Goal: Task Accomplishment & Management: Use online tool/utility

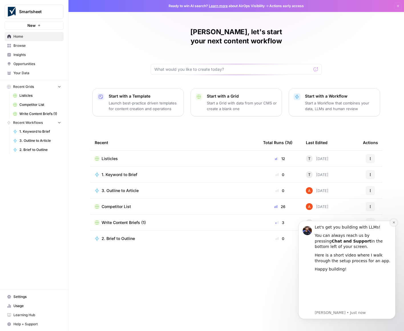
click at [393, 223] on icon "Dismiss notification" at bounding box center [393, 222] width 3 height 3
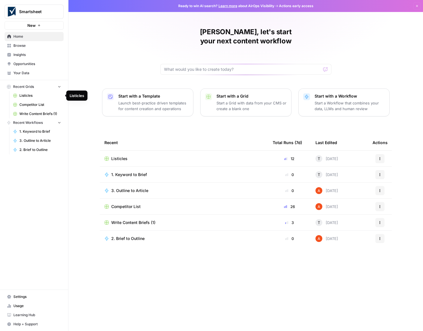
click at [25, 95] on span "Listicles" at bounding box center [40, 95] width 42 height 5
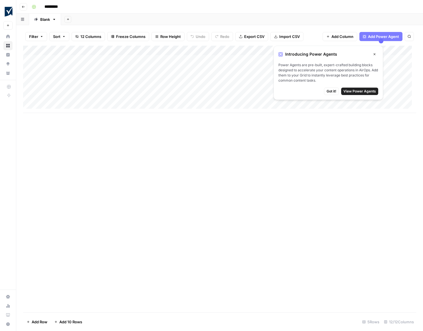
click at [375, 54] on icon "button" at bounding box center [375, 54] width 2 height 2
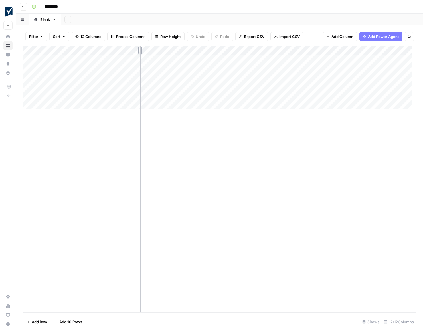
drag, startPoint x: 125, startPoint y: 48, endPoint x: 140, endPoint y: 45, distance: 14.8
click at [140, 45] on div "Filter Sort 12 Columns Freeze Columns Row Height Undo Redo Export CSV Import CS…" at bounding box center [219, 178] width 407 height 306
click at [138, 47] on div "Add Column" at bounding box center [219, 79] width 393 height 67
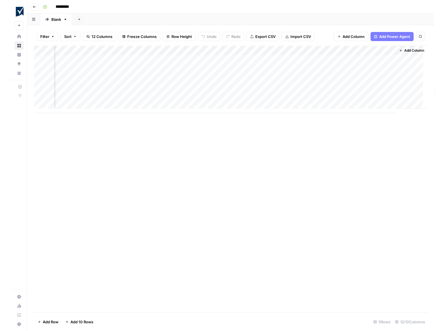
scroll to position [0, 348]
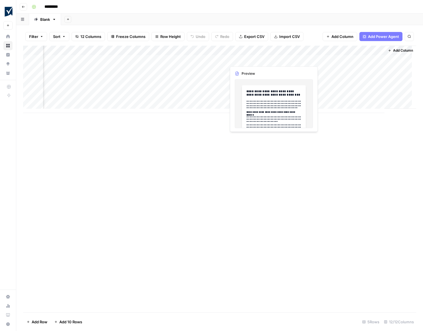
click at [251, 59] on div "Add Column" at bounding box center [219, 79] width 393 height 67
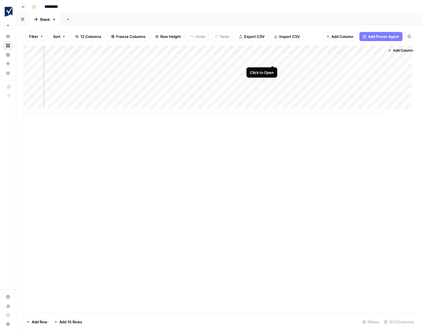
click at [272, 60] on div "Add Column" at bounding box center [219, 79] width 393 height 67
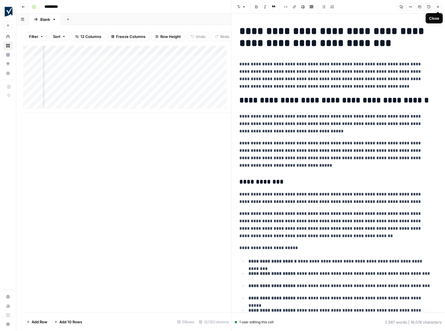
click at [404, 7] on icon "button" at bounding box center [438, 7] width 2 height 2
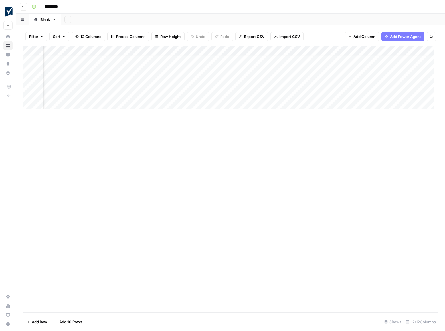
scroll to position [4, 0]
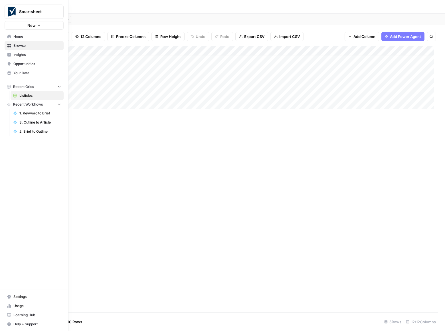
click at [60, 86] on icon "button" at bounding box center [59, 86] width 4 height 4
click at [60, 86] on icon "button" at bounding box center [59, 87] width 4 height 4
click at [58, 104] on icon "button" at bounding box center [59, 104] width 4 height 4
click at [31, 113] on span "1. Keyword to Brief" at bounding box center [40, 113] width 42 height 5
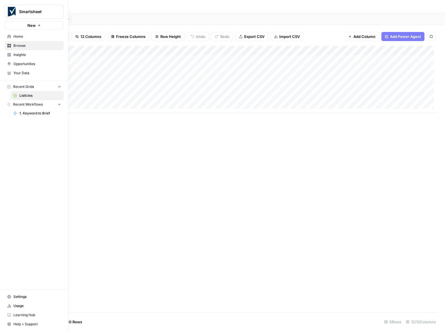
click at [59, 105] on icon "button" at bounding box center [59, 104] width 4 height 4
click at [17, 105] on span "Recent Workflows" at bounding box center [28, 104] width 30 height 5
click at [17, 37] on span "Home" at bounding box center [37, 36] width 48 height 5
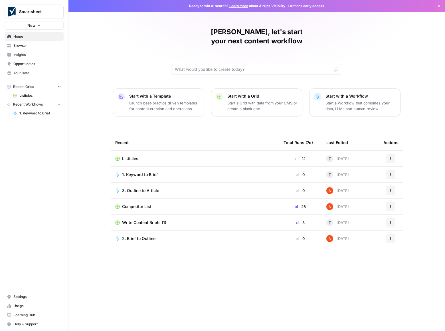
click at [60, 86] on icon "button" at bounding box center [59, 86] width 4 height 4
click at [60, 86] on icon "button" at bounding box center [59, 87] width 1 height 2
click at [391, 173] on icon "button" at bounding box center [390, 174] width 3 height 3
click at [144, 172] on span "1. Keyword to Brief" at bounding box center [140, 175] width 36 height 6
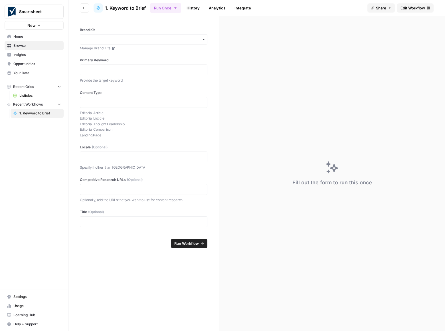
click at [404, 8] on span "Edit Workflow" at bounding box center [413, 8] width 25 height 6
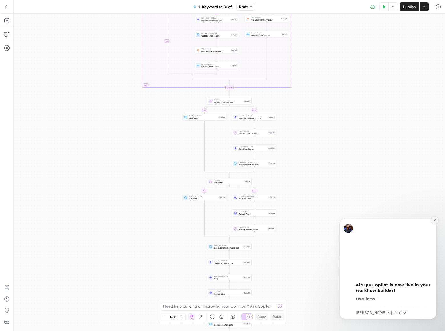
click at [404, 221] on icon "Dismiss notification" at bounding box center [434, 220] width 3 height 3
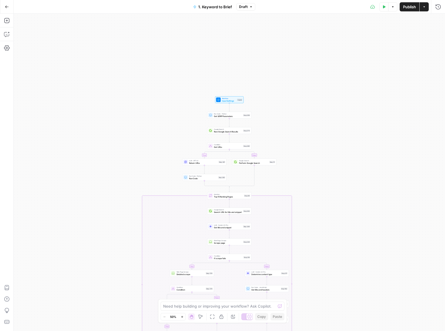
click at [8, 6] on icon "button" at bounding box center [7, 7] width 4 height 4
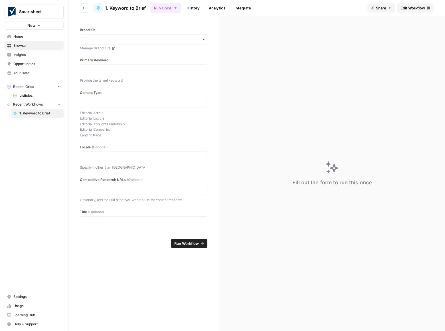
click at [34, 10] on span "Smartsheet" at bounding box center [36, 12] width 35 height 6
click at [26, 43] on span "Smartsheet" at bounding box center [52, 43] width 70 height 6
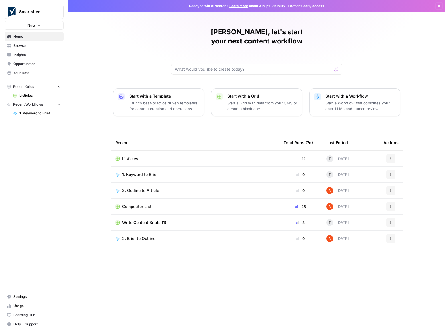
click at [144, 204] on span "Competitor List" at bounding box center [136, 207] width 29 height 6
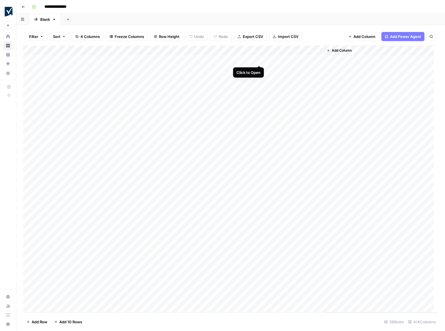
click at [259, 59] on div "Add Column" at bounding box center [230, 179] width 415 height 267
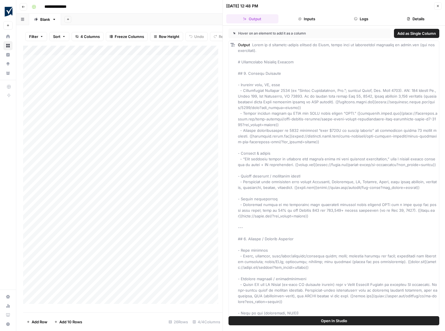
click at [434, 6] on button "Close" at bounding box center [437, 5] width 7 height 7
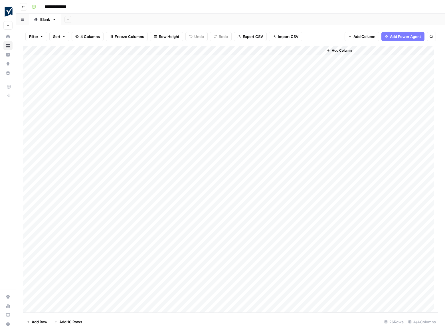
scroll to position [4, 0]
click at [56, 297] on div "Add Column" at bounding box center [230, 179] width 415 height 267
type textarea "******"
drag, startPoint x: 137, startPoint y: 296, endPoint x: 99, endPoint y: 296, distance: 38.2
click at [98, 297] on body "**********" at bounding box center [222, 165] width 445 height 331
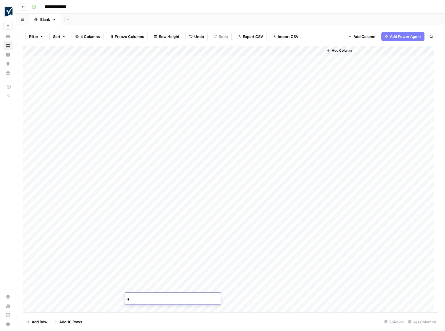
paste input "**********"
type input "**********"
click at [389, 260] on div "Add Column" at bounding box center [381, 179] width 115 height 267
click at [237, 298] on div "Add Column" at bounding box center [230, 179] width 415 height 267
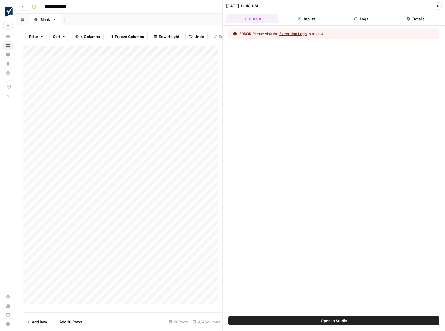
click at [296, 33] on button "Execution Logs" at bounding box center [292, 34] width 27 height 6
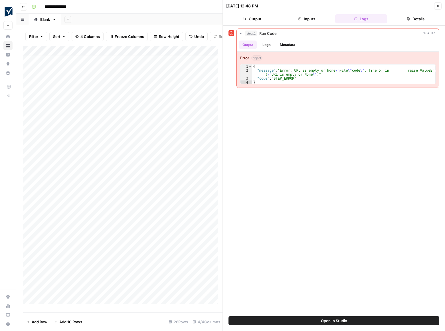
click at [301, 138] on div "step_2 Run Code 134 ms Output Logs Metadata Error object 1 2 3 4 { "message" : …" at bounding box center [334, 171] width 211 height 285
click at [232, 33] on icon at bounding box center [231, 33] width 4 height 4
click at [232, 31] on icon at bounding box center [232, 33] width 4 height 4
click at [298, 187] on div "step_2 Run Code 134 ms Output Logs Metadata Error object 1 2 3 4 { "message" : …" at bounding box center [334, 171] width 211 height 285
click at [438, 6] on icon "button" at bounding box center [438, 6] width 2 height 2
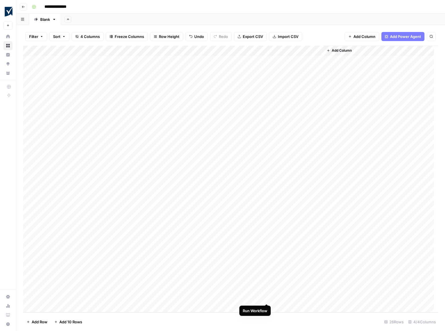
click at [267, 298] on div "Add Column" at bounding box center [230, 179] width 415 height 267
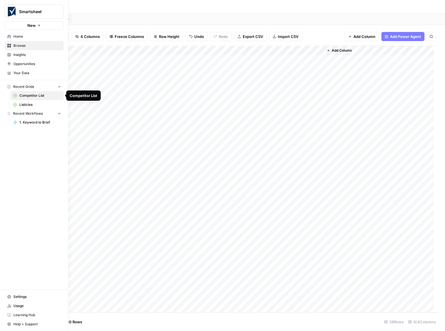
click at [26, 104] on span "Listicles" at bounding box center [40, 104] width 42 height 5
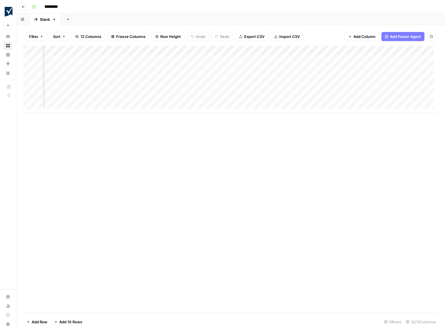
scroll to position [0, 129]
click at [251, 70] on div "Add Column" at bounding box center [230, 79] width 415 height 67
click at [253, 70] on div "Add Column" at bounding box center [230, 79] width 415 height 67
click at [253, 70] on textarea "**********" at bounding box center [282, 70] width 103 height 8
click at [240, 164] on div "Add Column" at bounding box center [230, 179] width 415 height 267
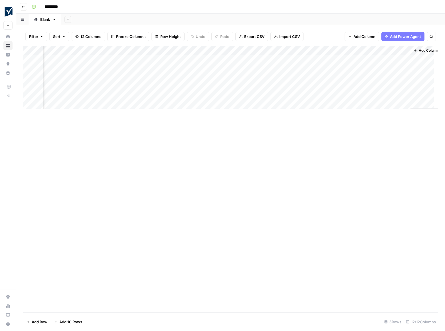
scroll to position [0, 327]
click at [271, 69] on div "Add Column" at bounding box center [230, 79] width 415 height 67
click at [294, 70] on div "Add Column" at bounding box center [230, 79] width 415 height 67
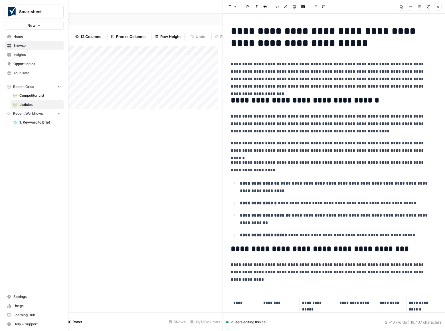
click at [28, 95] on span "Competitor List" at bounding box center [40, 95] width 42 height 5
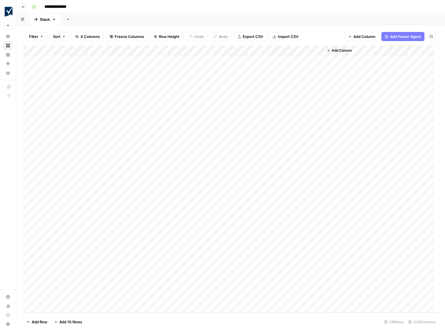
scroll to position [4, 0]
click at [317, 298] on div "Add Column" at bounding box center [230, 179] width 415 height 267
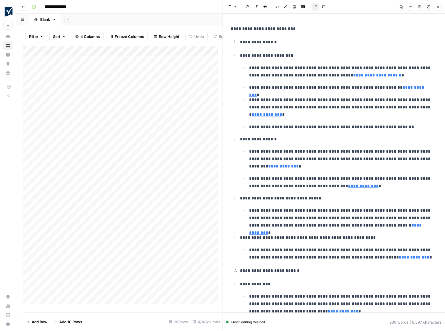
click at [437, 7] on icon "button" at bounding box center [437, 6] width 3 height 3
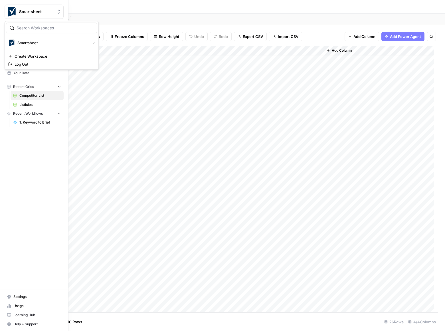
click at [7, 10] on img "Workspace: Smartsheet" at bounding box center [12, 12] width 10 height 10
click at [20, 43] on span "Smartsheet" at bounding box center [52, 43] width 70 height 6
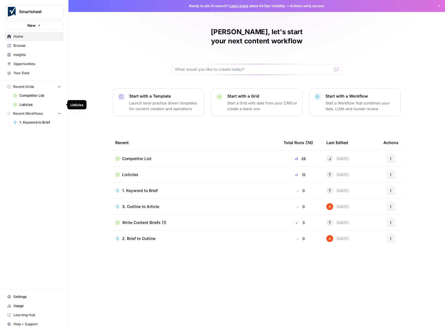
click at [31, 106] on span "Listicles" at bounding box center [40, 104] width 42 height 5
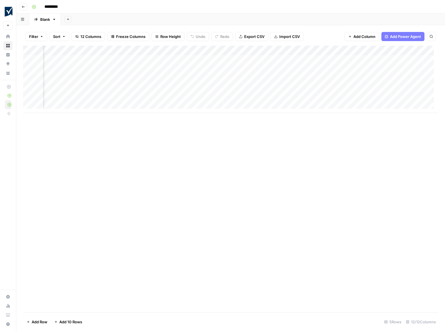
scroll to position [0, 237]
click at [383, 69] on div "Add Column" at bounding box center [230, 79] width 415 height 67
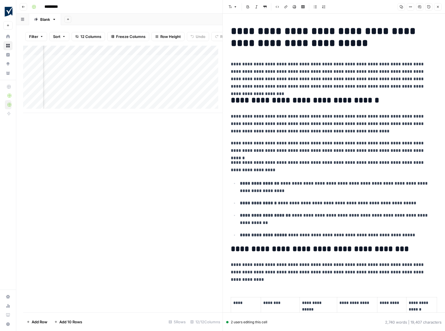
scroll to position [114, 0]
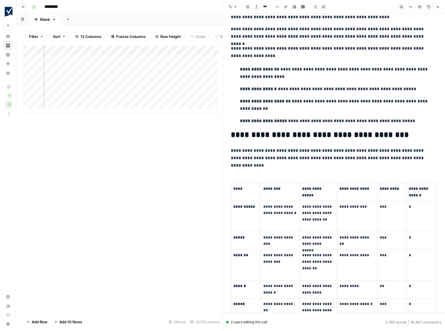
click at [437, 8] on icon "button" at bounding box center [437, 6] width 3 height 3
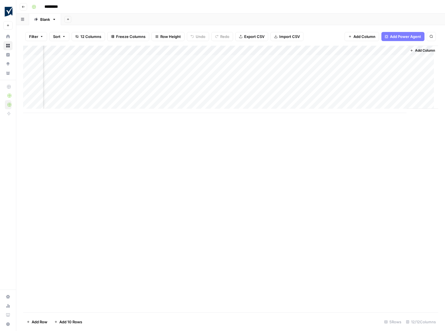
scroll to position [0, 327]
click at [264, 170] on div "Add Column" at bounding box center [230, 179] width 415 height 267
click at [294, 69] on div "Add Column" at bounding box center [230, 79] width 415 height 67
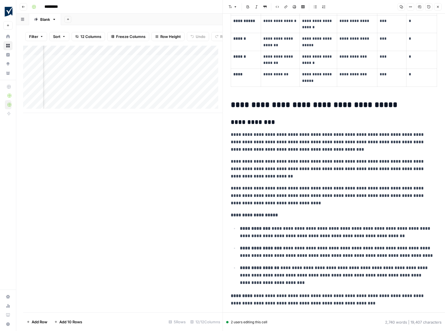
scroll to position [485, 0]
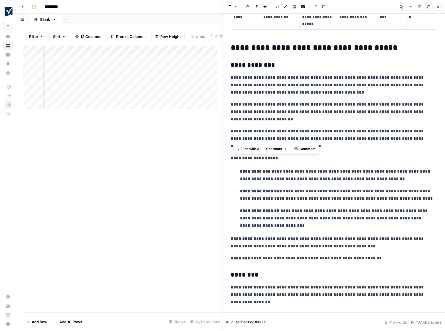
drag, startPoint x: 233, startPoint y: 78, endPoint x: 288, endPoint y: 135, distance: 79.3
click at [376, 132] on p "**********" at bounding box center [332, 139] width 202 height 22
click at [316, 148] on p "**********" at bounding box center [332, 139] width 202 height 22
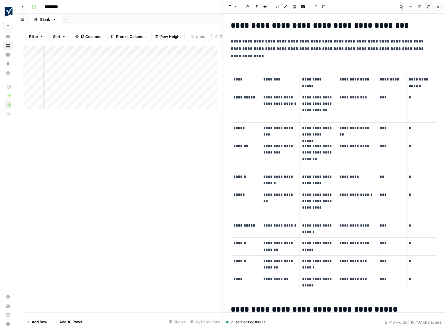
scroll to position [211, 0]
